Goal: Task Accomplishment & Management: Complete application form

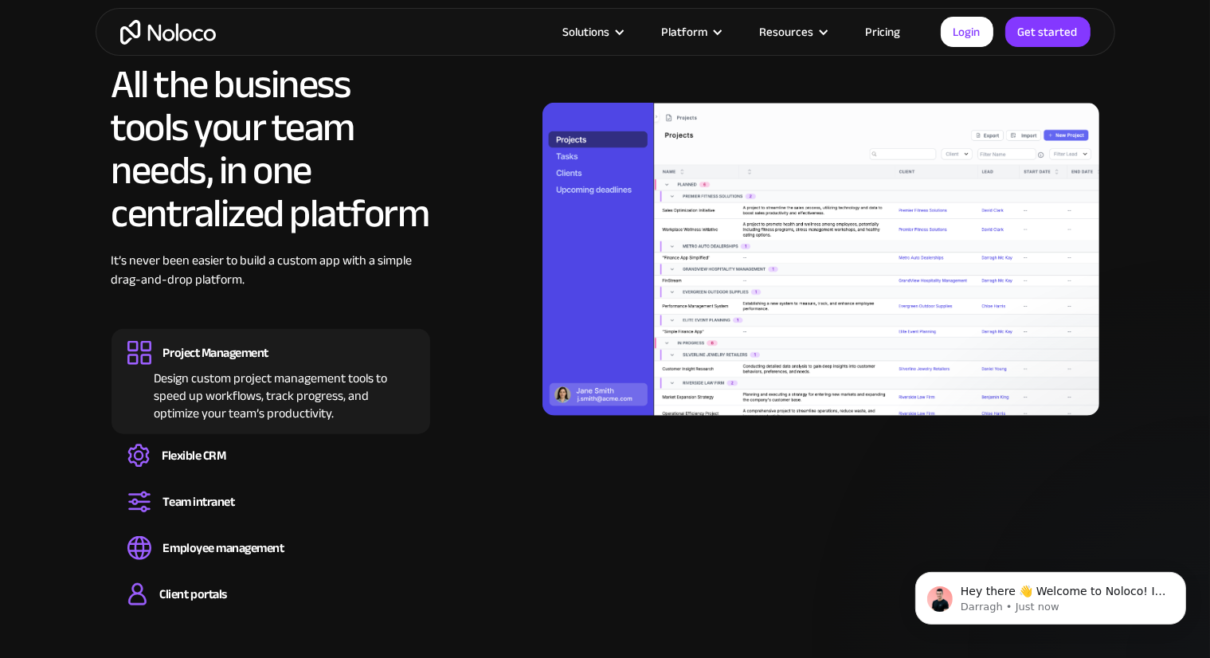
click at [888, 32] on link "Pricing" at bounding box center [883, 32] width 75 height 21
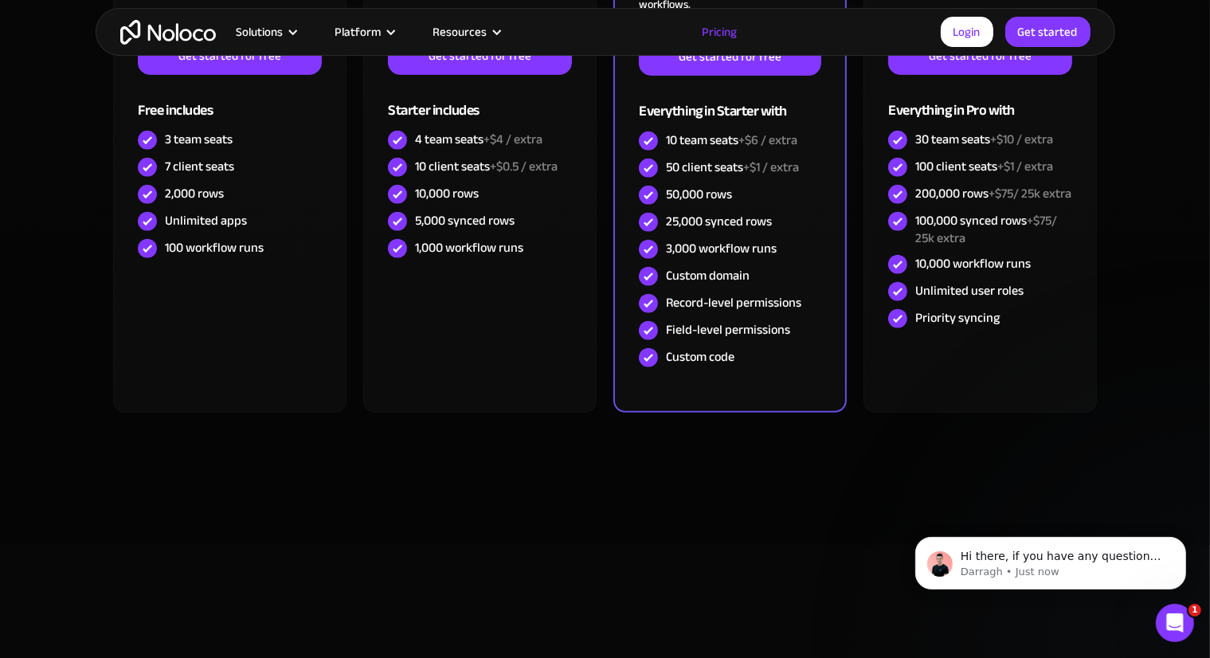
scroll to position [319, 0]
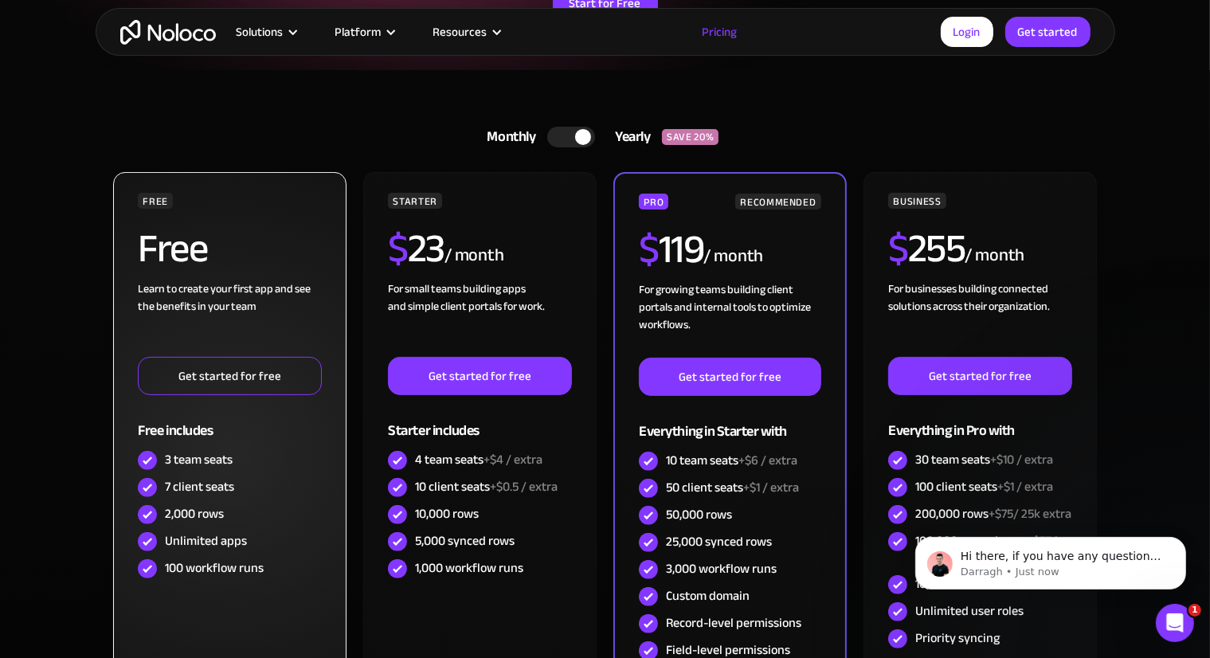
click at [220, 376] on link "Get started for free" at bounding box center [229, 376] width 183 height 38
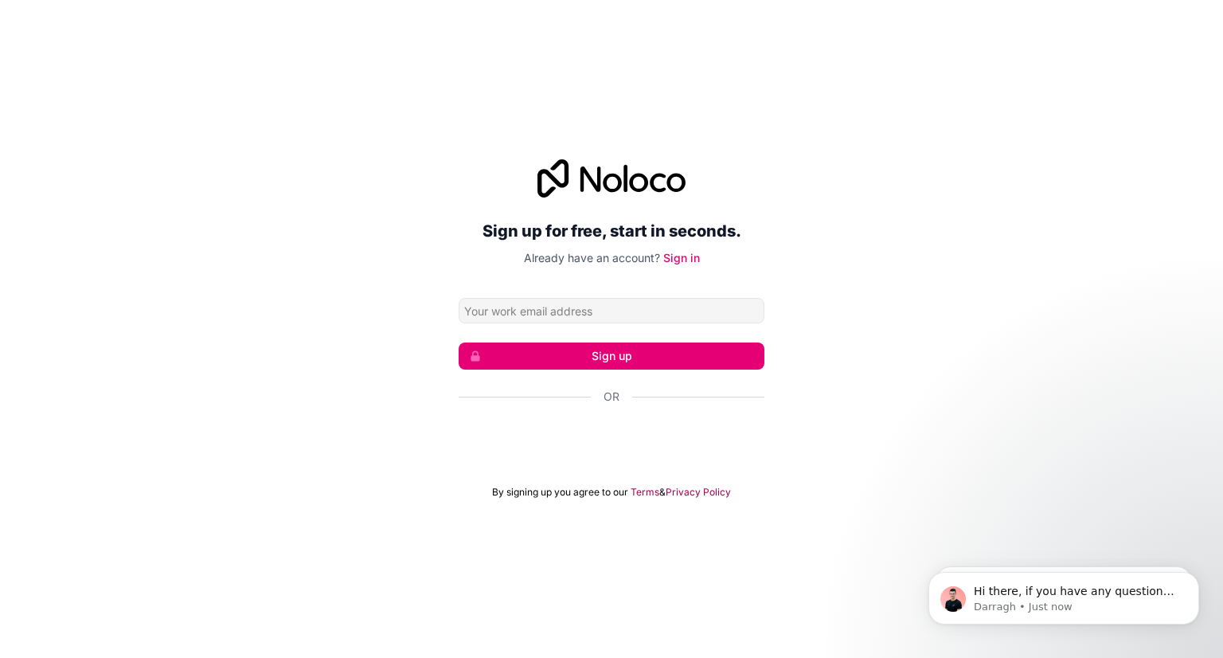
click at [542, 306] on input "Email address" at bounding box center [612, 310] width 306 height 25
type input "[EMAIL_ADDRESS][PERSON_NAME][DOMAIN_NAME]"
click at [604, 352] on button "Sign up" at bounding box center [612, 355] width 306 height 27
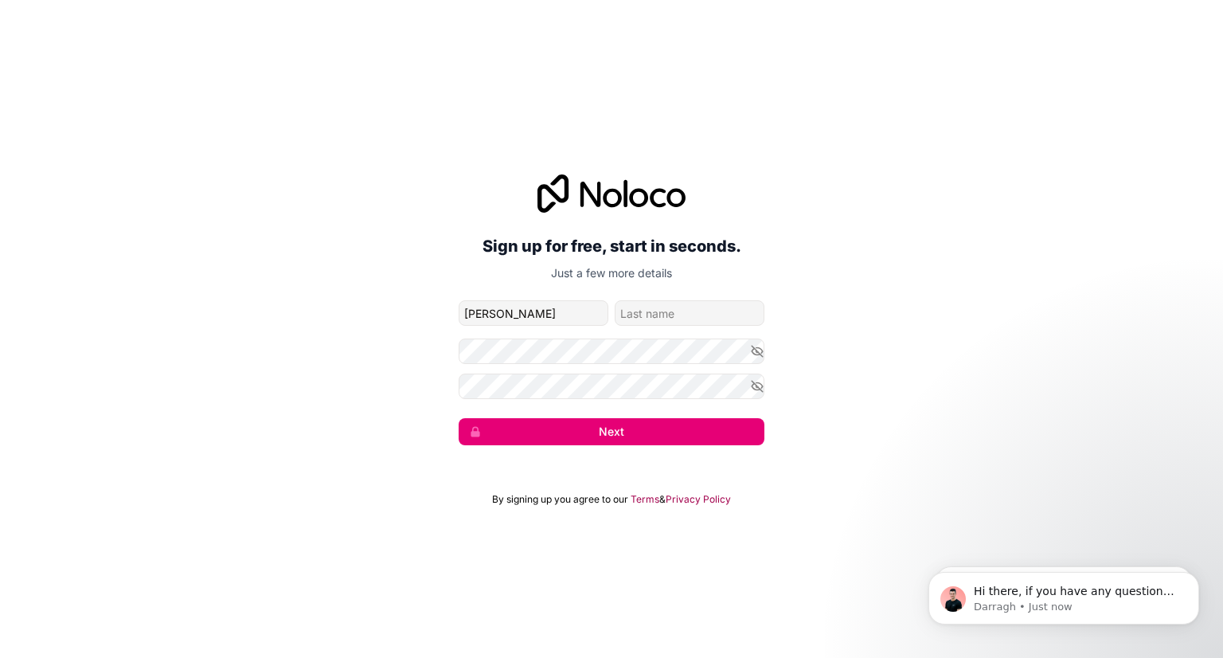
type input "[PERSON_NAME]"
type input "V"
type input "Neto Vaz"
click at [636, 425] on button "Next" at bounding box center [612, 431] width 306 height 27
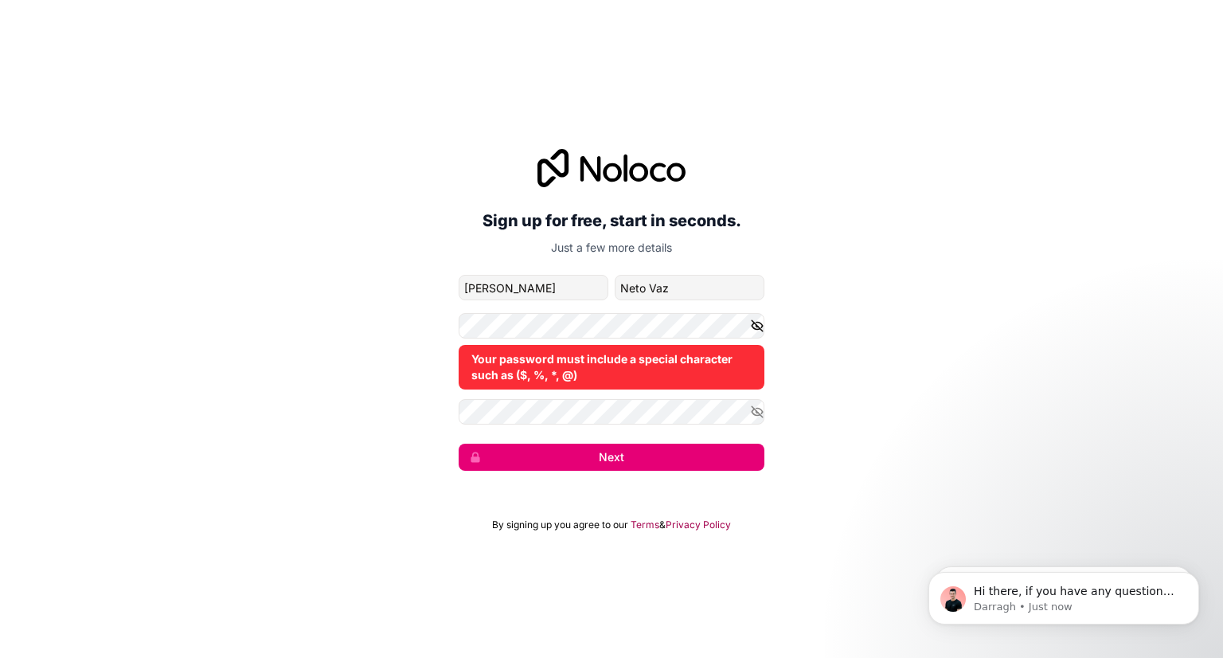
click at [755, 319] on icon "button" at bounding box center [757, 326] width 14 height 14
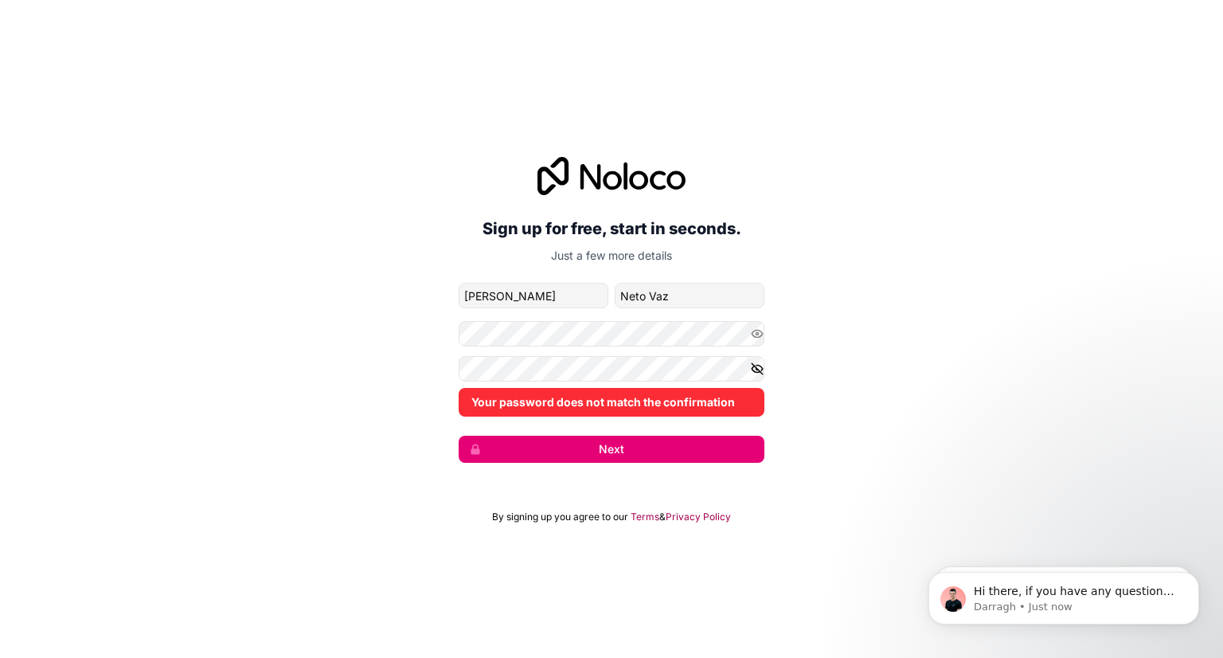
click at [754, 367] on icon "button" at bounding box center [757, 369] width 14 height 14
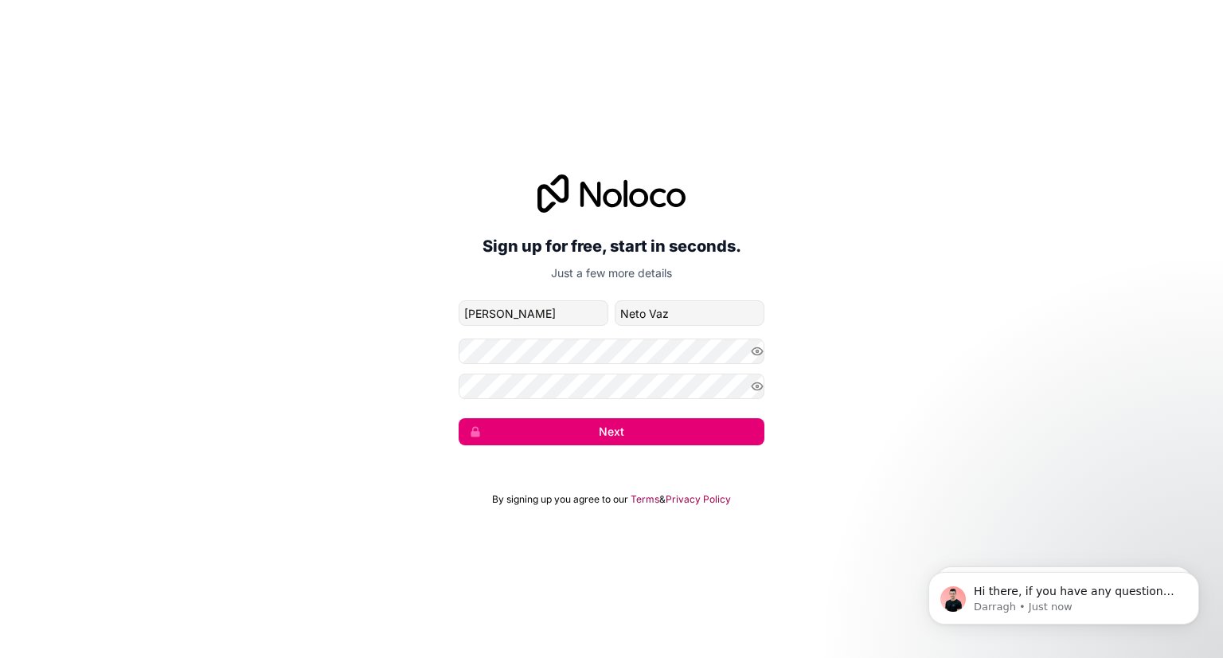
click at [600, 431] on button "Next" at bounding box center [612, 431] width 306 height 27
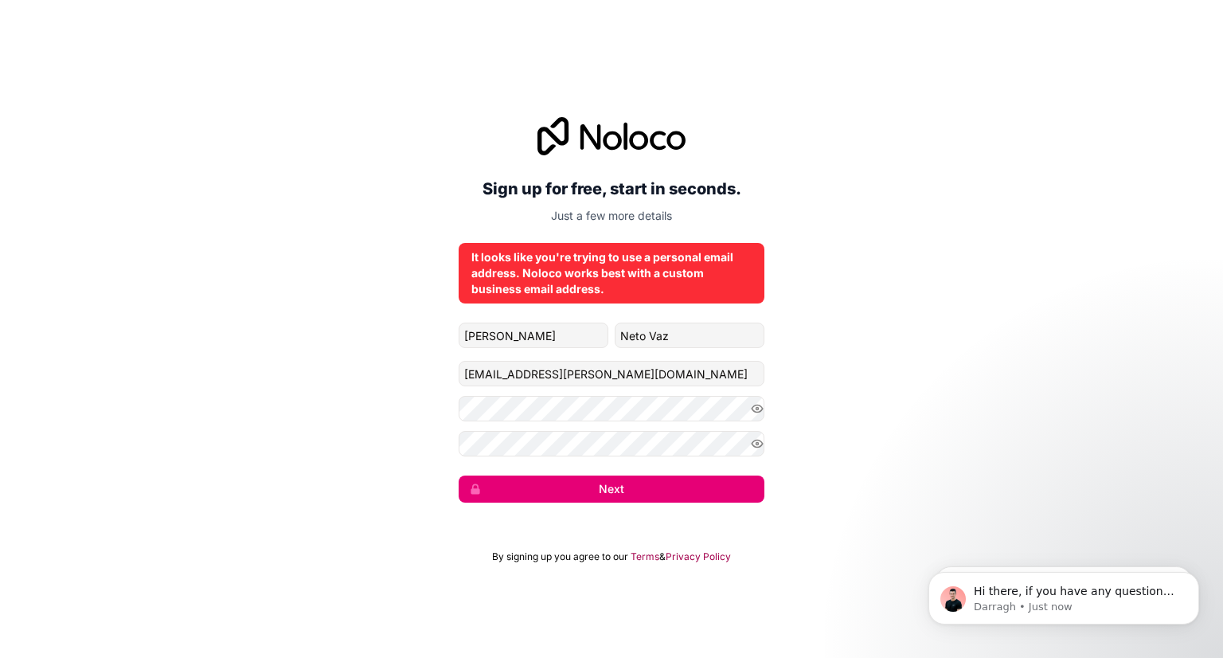
click at [622, 482] on button "Next" at bounding box center [612, 488] width 306 height 27
click at [598, 486] on button "Next" at bounding box center [612, 488] width 306 height 27
click at [617, 367] on input "[EMAIL_ADDRESS][PERSON_NAME][DOMAIN_NAME]" at bounding box center [612, 373] width 306 height 25
drag, startPoint x: 618, startPoint y: 370, endPoint x: 384, endPoint y: 377, distance: 234.2
click at [384, 377] on div "Sign up for free, start in seconds. Just a few more details It looks like you'r…" at bounding box center [611, 310] width 1223 height 430
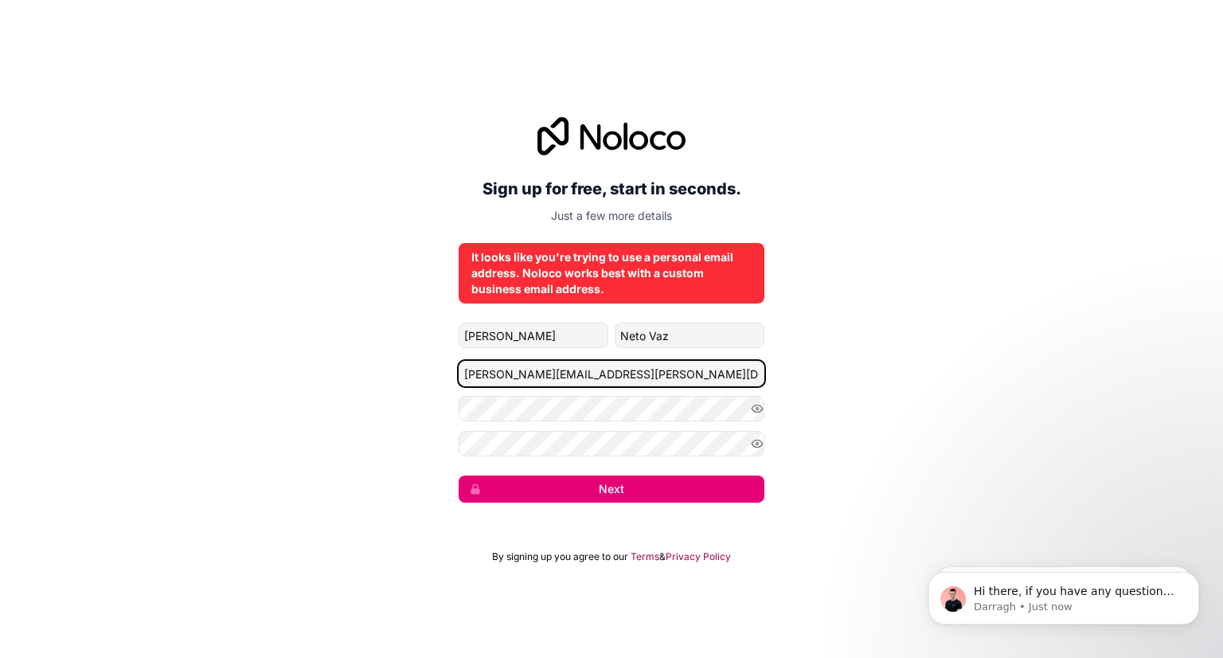
type input "[PERSON_NAME][EMAIL_ADDRESS][PERSON_NAME][DOMAIN_NAME]"
click at [609, 488] on button "Next" at bounding box center [612, 488] width 306 height 27
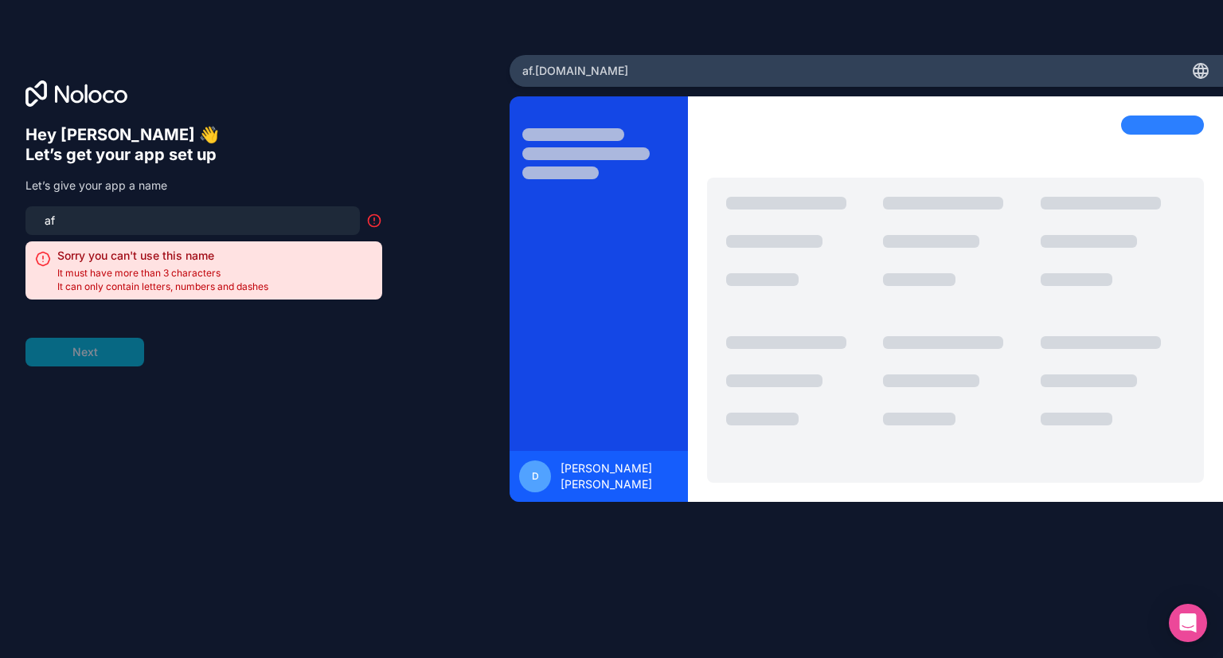
type input "a"
type input "s"
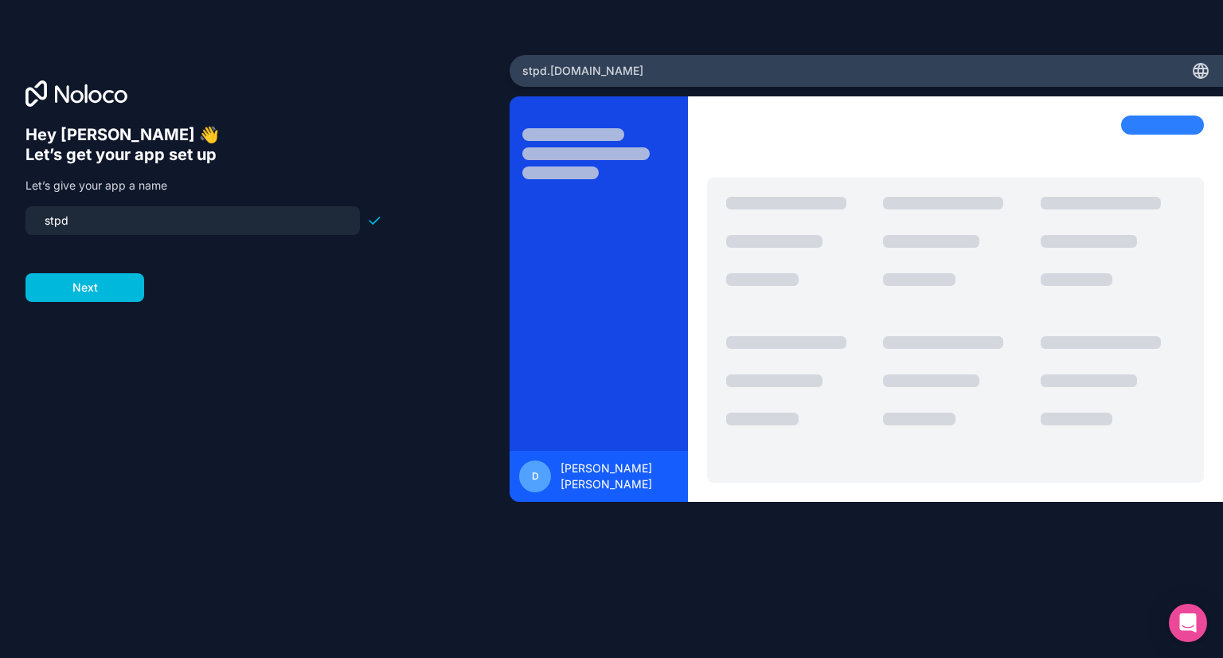
type input "stpd"
click at [94, 299] on button "Next" at bounding box center [84, 287] width 119 height 29
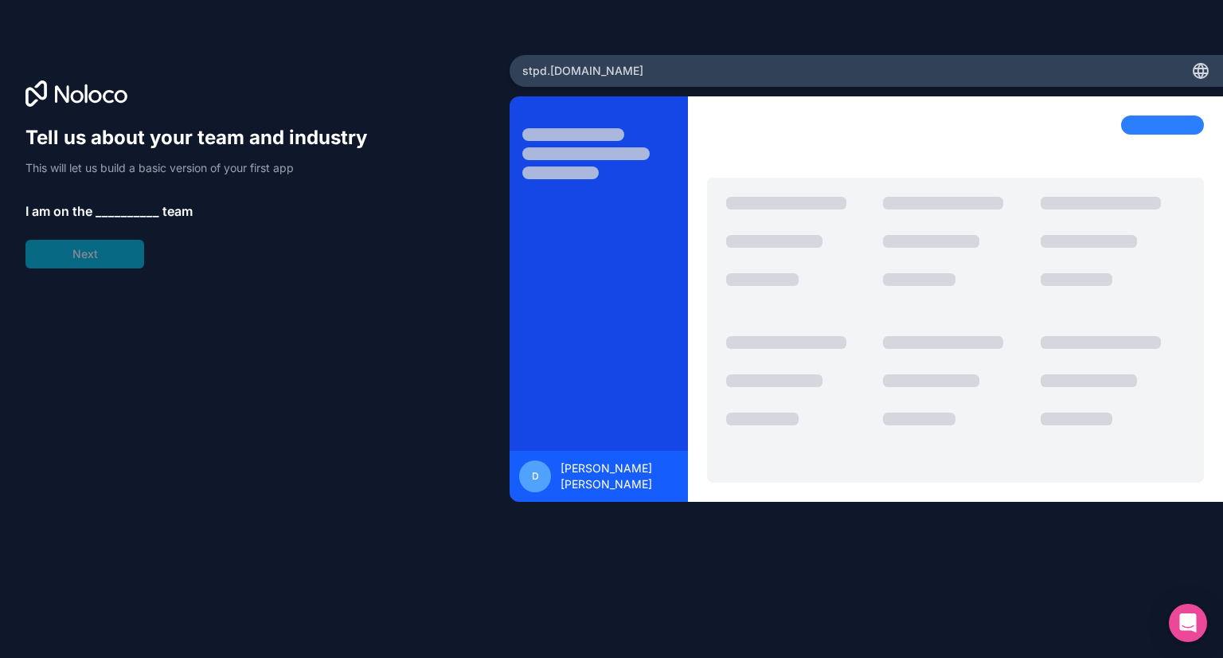
click at [135, 209] on span "__________" at bounding box center [128, 210] width 64 height 19
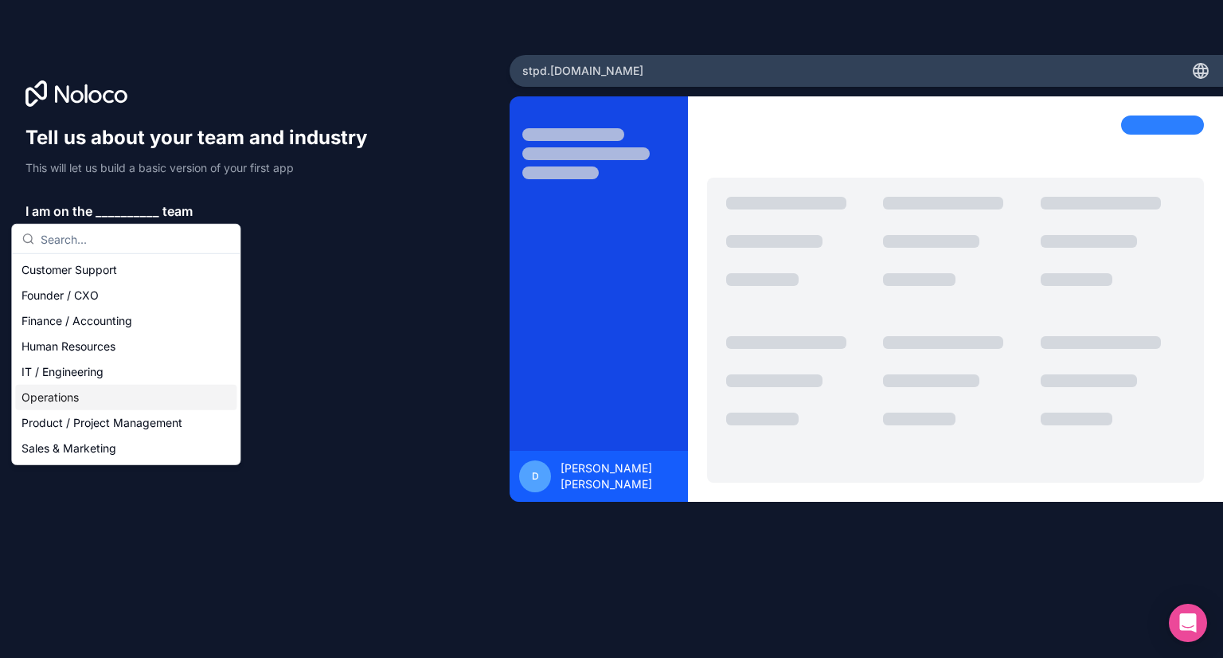
click at [108, 397] on div "Operations" at bounding box center [125, 397] width 221 height 25
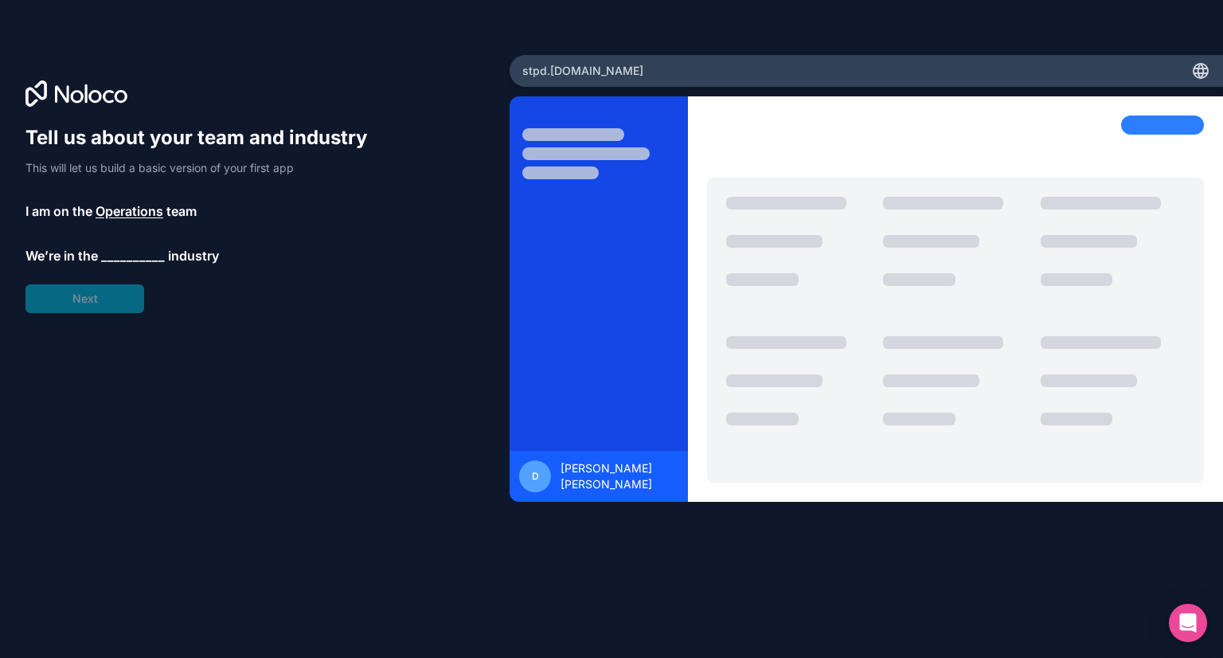
click at [150, 260] on span "__________" at bounding box center [133, 255] width 64 height 19
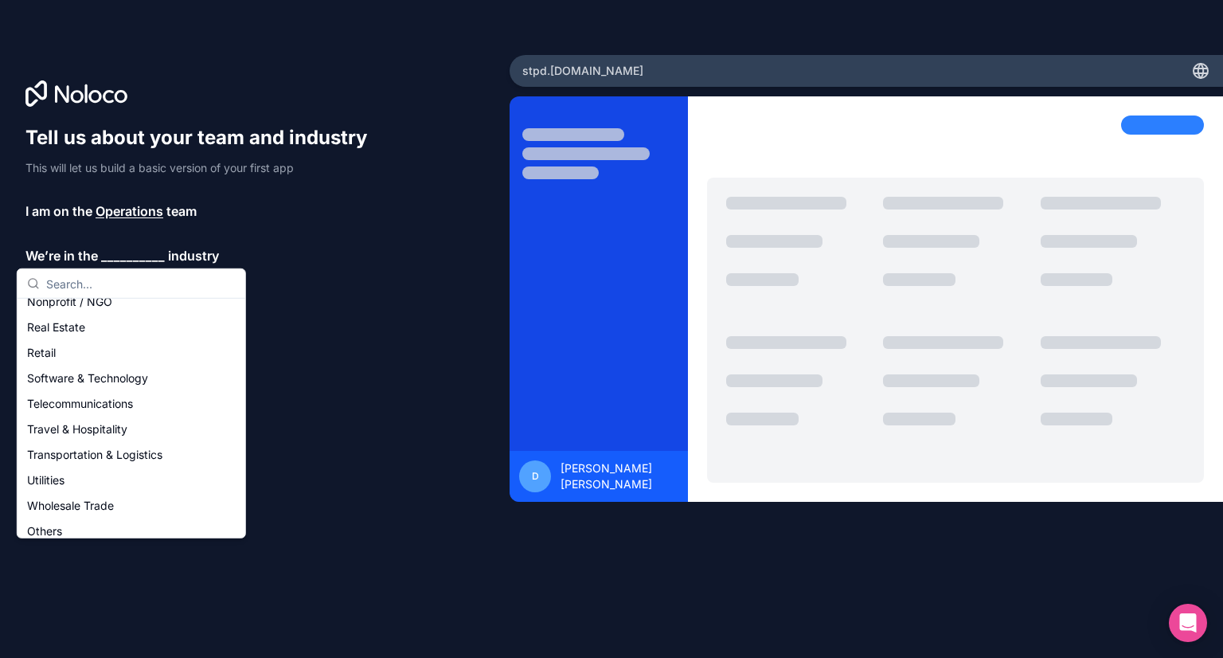
scroll to position [328, 0]
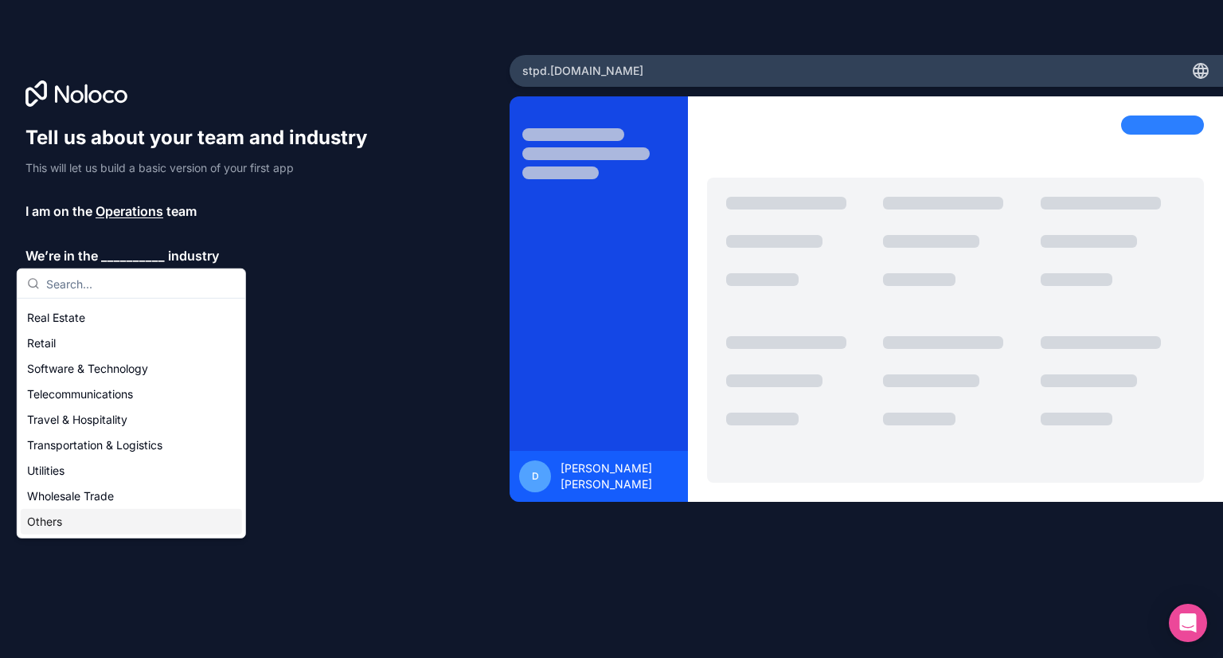
click at [118, 528] on div "Others" at bounding box center [131, 521] width 221 height 25
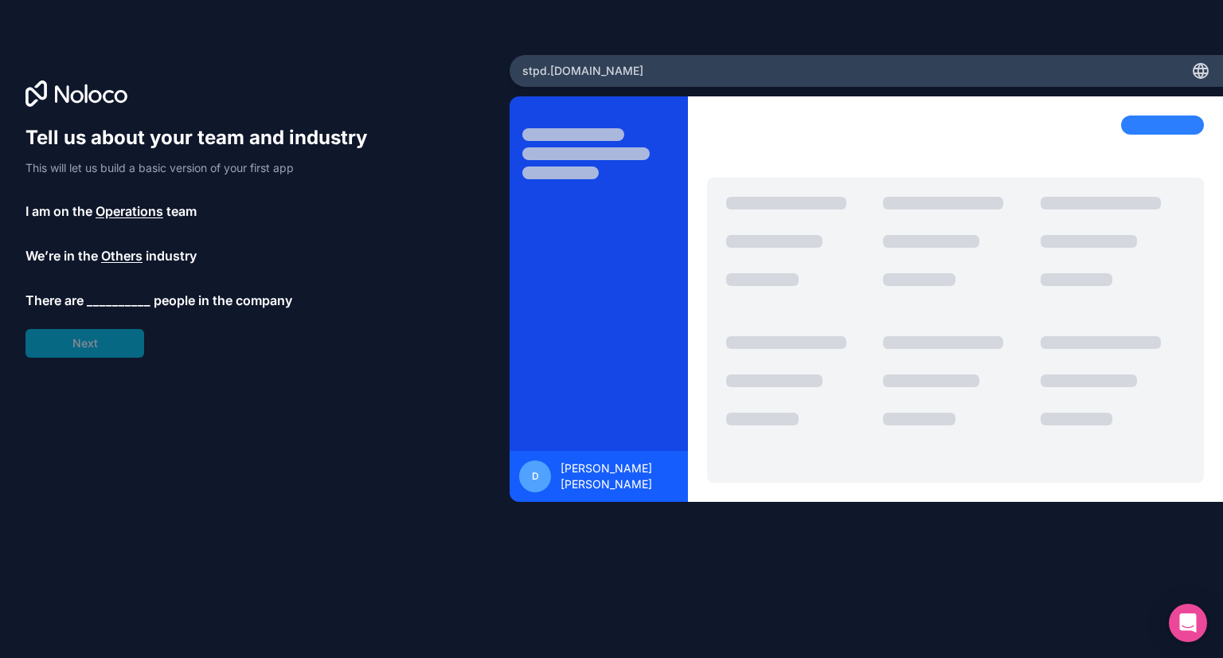
click at [134, 300] on span "__________" at bounding box center [119, 300] width 64 height 19
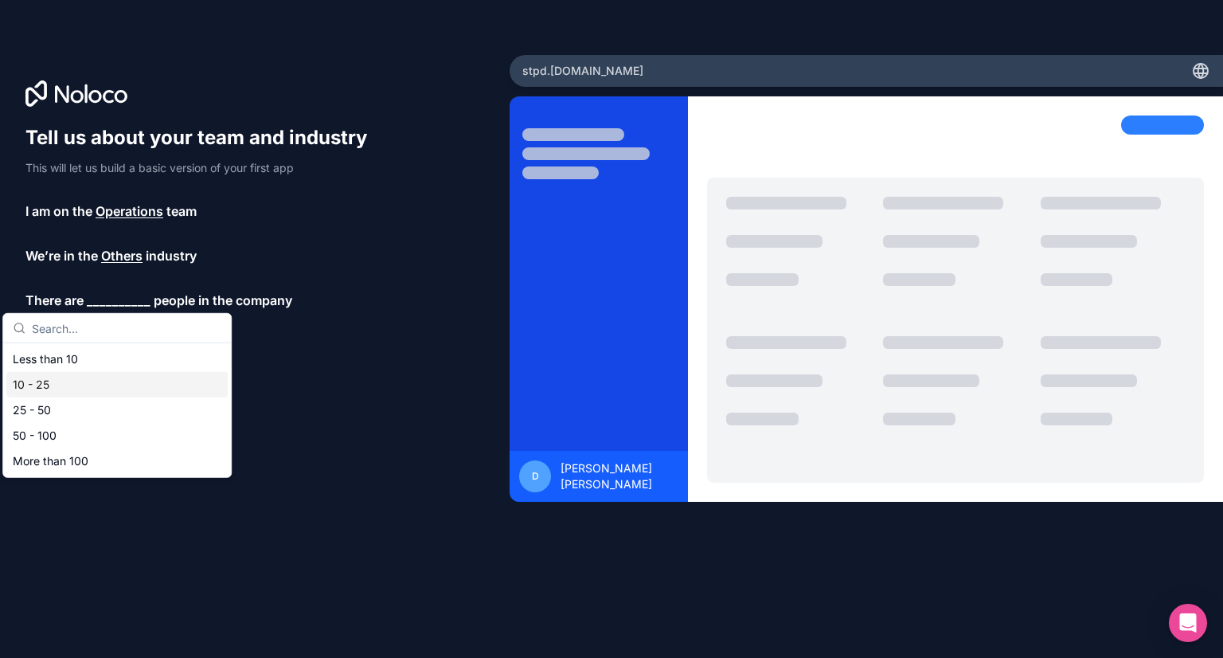
click at [41, 381] on div "10 - 25" at bounding box center [116, 384] width 221 height 25
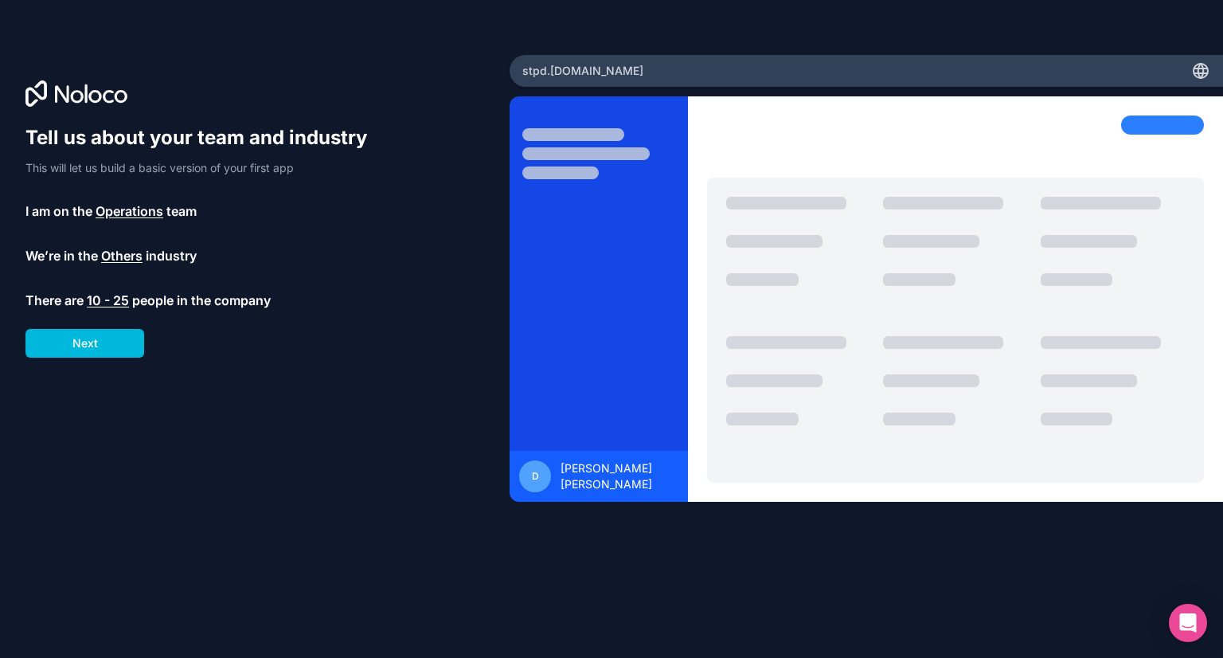
click at [114, 344] on button "Next" at bounding box center [84, 343] width 119 height 29
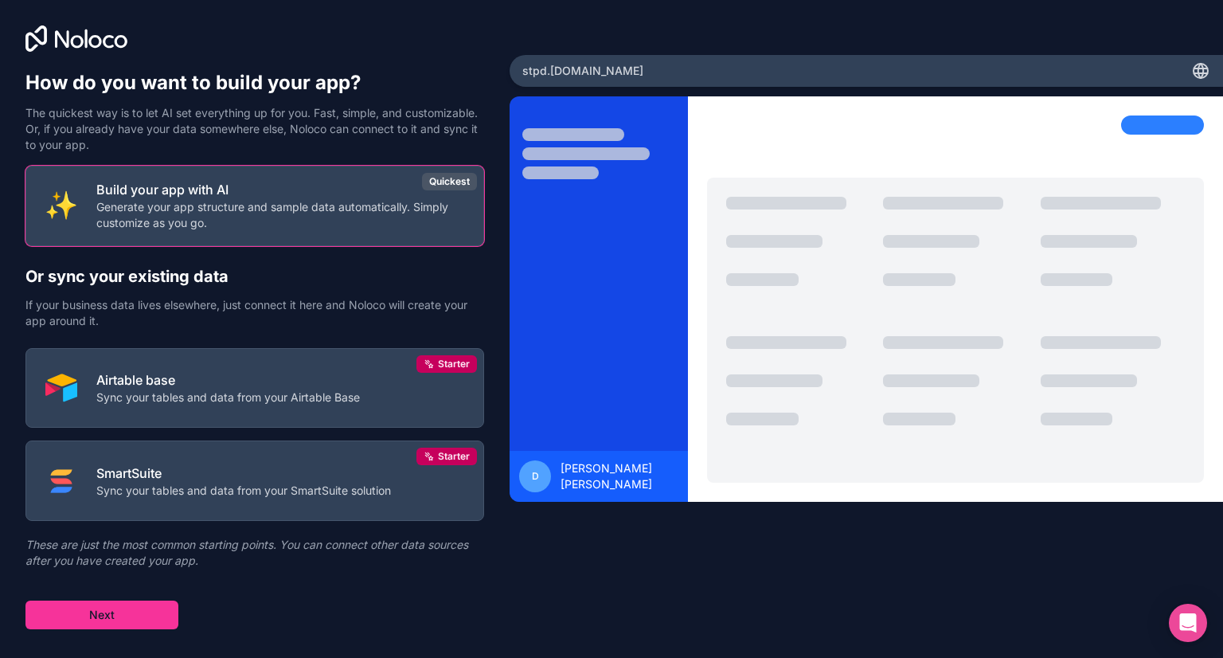
click at [166, 616] on button "Next" at bounding box center [101, 614] width 153 height 29
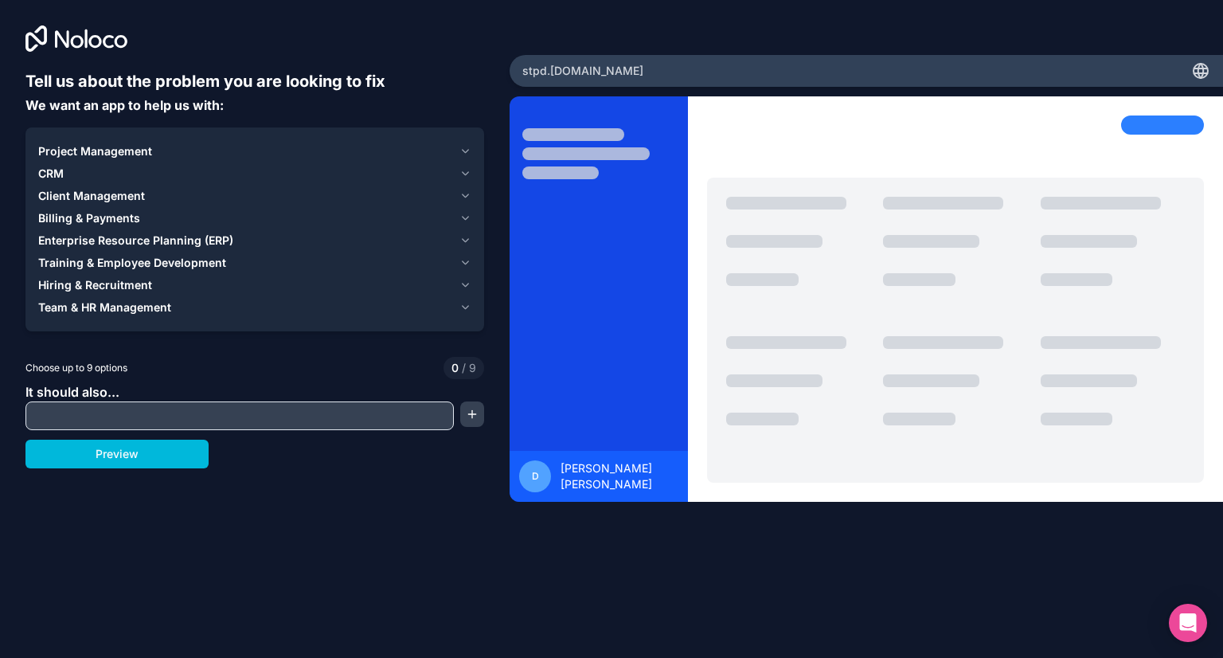
click at [114, 151] on span "Project Management" at bounding box center [95, 151] width 114 height 16
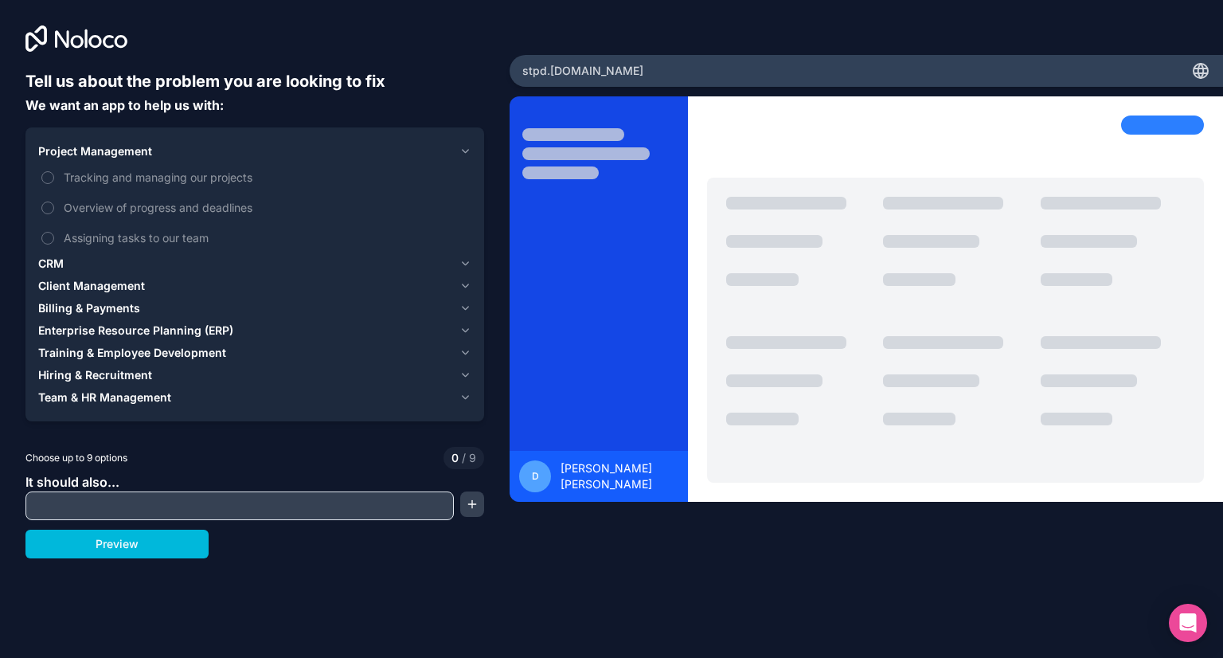
click at [45, 177] on button "Tracking and managing our projects" at bounding box center [47, 177] width 13 height 13
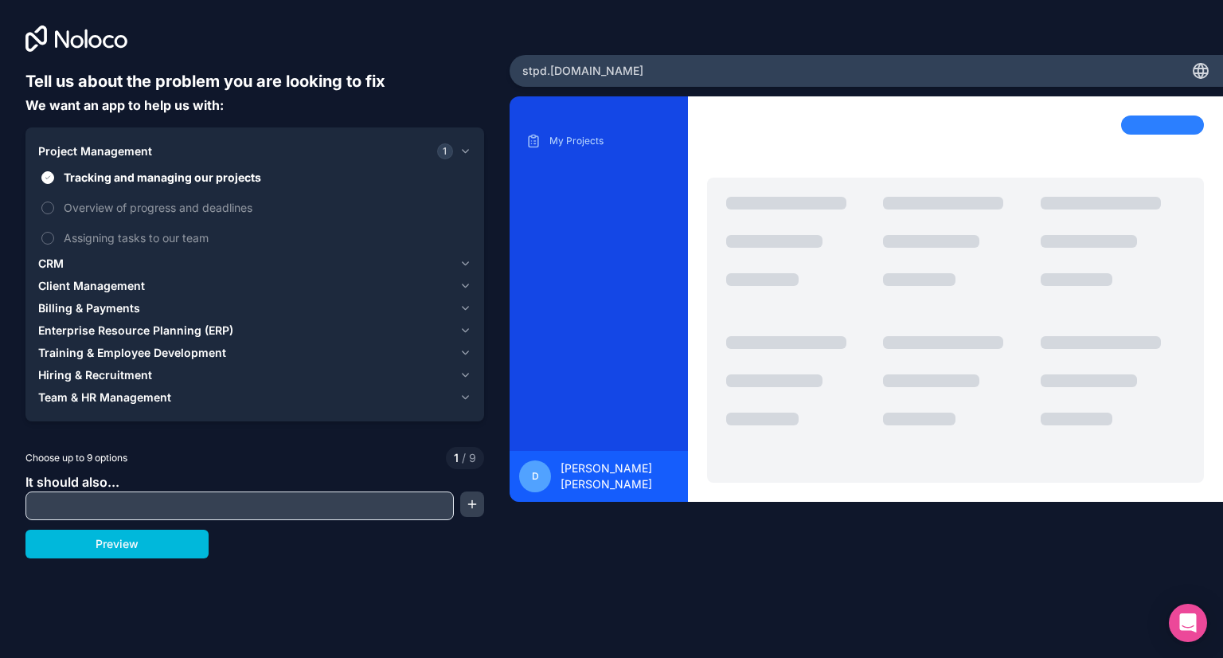
click at [175, 499] on input "text" at bounding box center [239, 506] width 420 height 22
type input "OVERVIEW PROGRESS, ASSIGN TASKS"
click at [133, 535] on button "Preview" at bounding box center [116, 544] width 183 height 29
click at [142, 400] on span "Team & HR Management" at bounding box center [104, 397] width 133 height 16
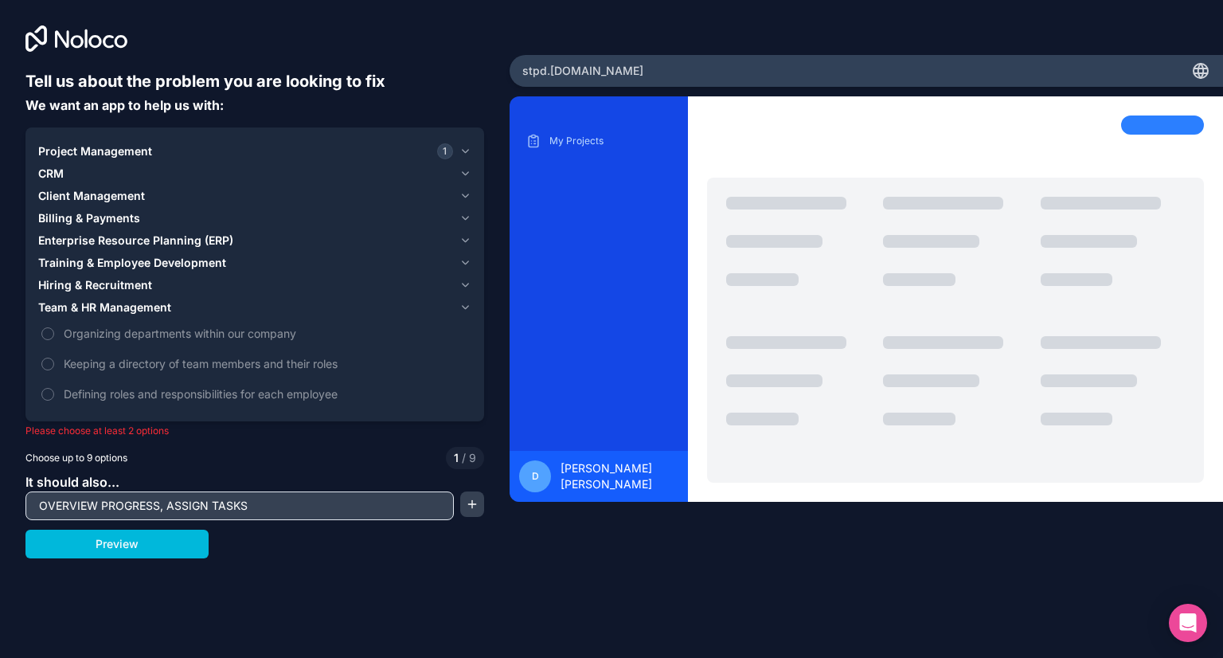
click at [261, 334] on span "Organizing departments within our company" at bounding box center [266, 333] width 405 height 17
click at [54, 334] on button "Organizing departments within our company" at bounding box center [47, 333] width 13 height 13
click at [143, 542] on button "Preview" at bounding box center [116, 544] width 183 height 29
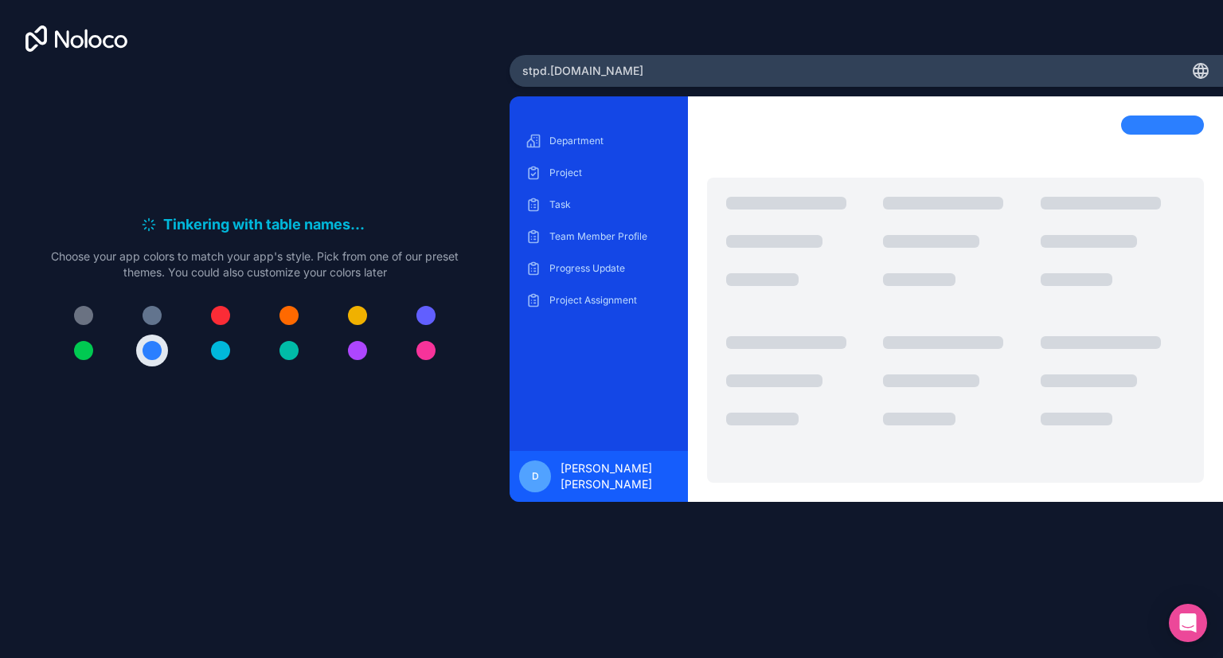
click at [614, 311] on div "Project Assignment" at bounding box center [598, 299] width 153 height 25
click at [591, 257] on div "Progress Update" at bounding box center [598, 268] width 153 height 25
click at [606, 227] on div "Team Member Profile" at bounding box center [598, 236] width 153 height 25
click at [554, 208] on p "Task" at bounding box center [611, 204] width 123 height 13
click at [560, 171] on p "Project" at bounding box center [611, 172] width 123 height 13
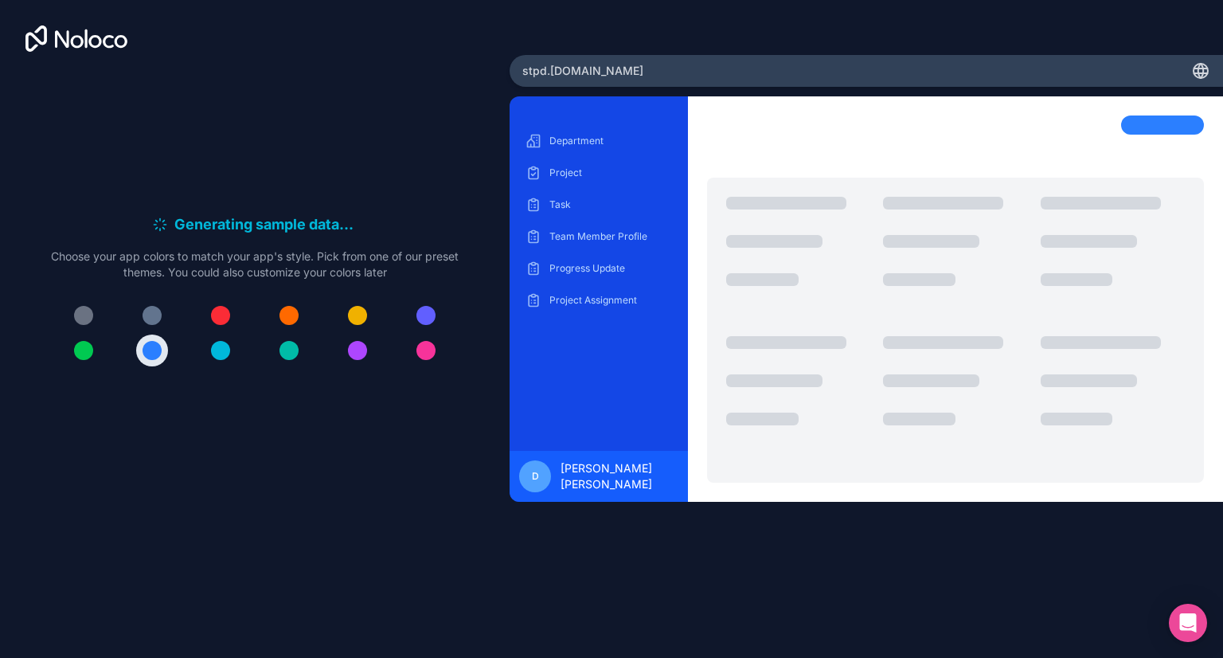
click at [568, 138] on p "Department" at bounding box center [611, 141] width 123 height 13
